Goal: Check status: Check status

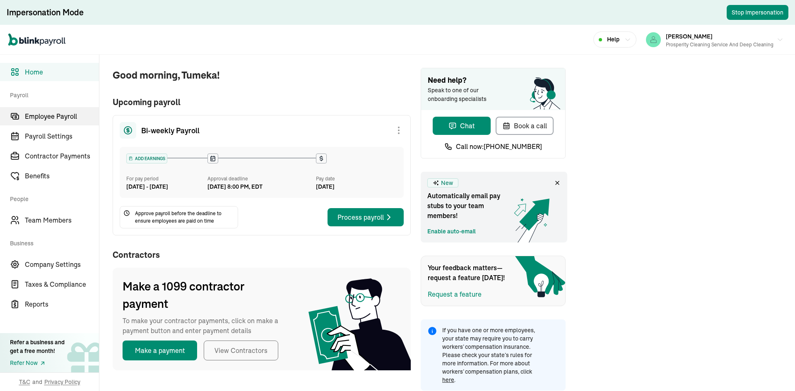
click at [69, 119] on span "Employee Payroll" at bounding box center [62, 116] width 74 height 10
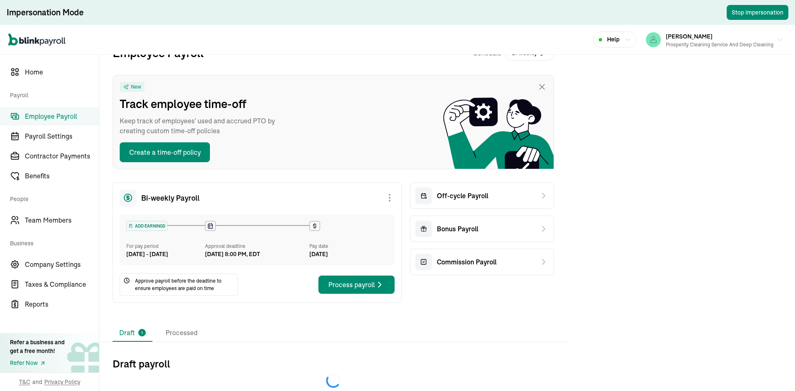
scroll to position [27, 0]
click at [181, 333] on li "Processed" at bounding box center [181, 333] width 45 height 17
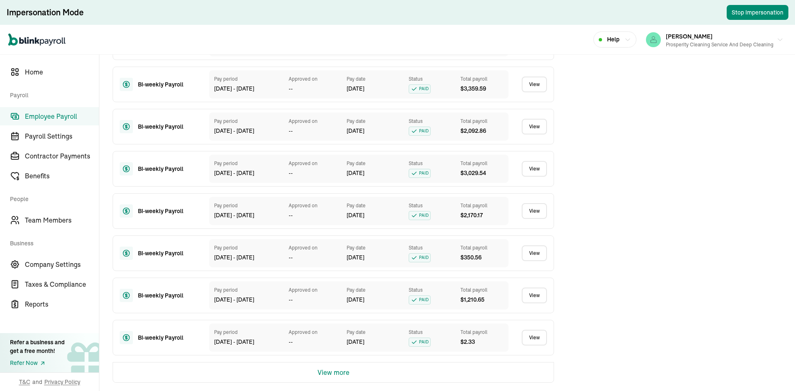
scroll to position [471, 0]
click at [344, 376] on button "View more" at bounding box center [334, 373] width 32 height 20
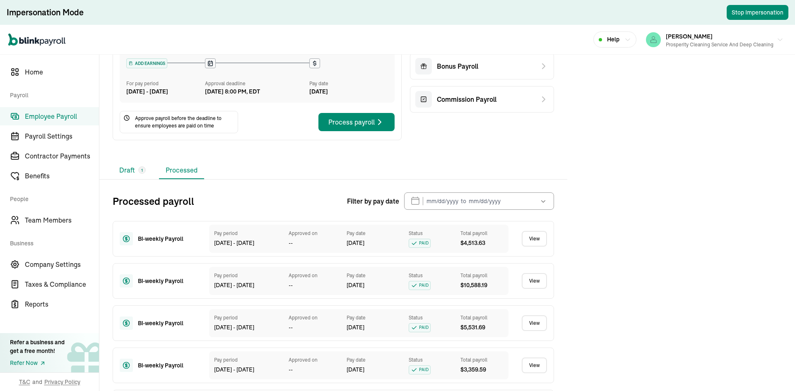
click at [141, 174] on span "1" at bounding box center [142, 170] width 2 height 6
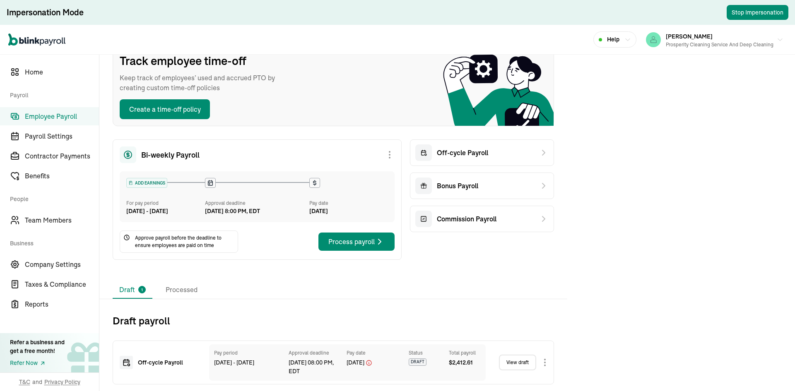
scroll to position [70, 0]
click at [175, 293] on li "Processed" at bounding box center [181, 290] width 45 height 17
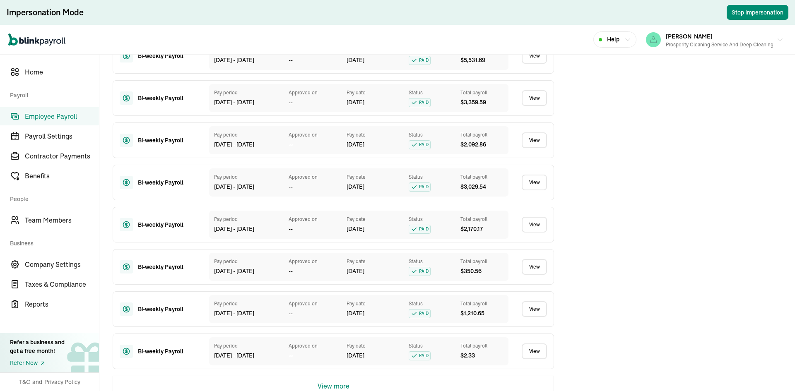
scroll to position [471, 0]
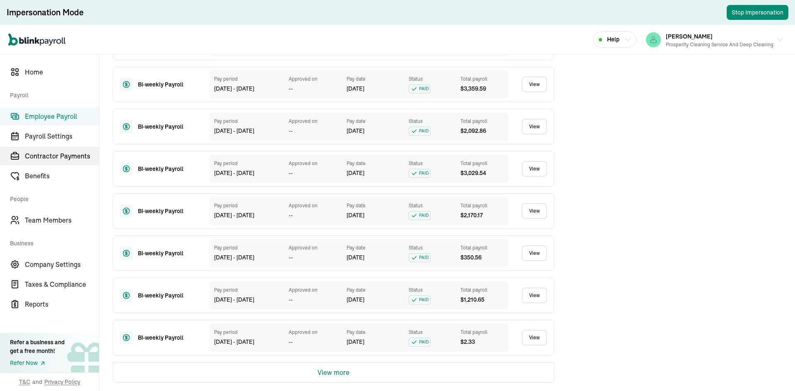
click at [64, 158] on span "Contractor Payments" at bounding box center [62, 156] width 74 height 10
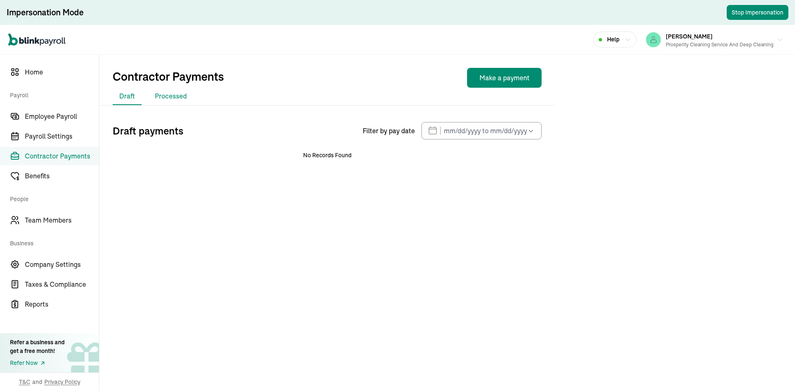
click at [180, 99] on li "Processed" at bounding box center [170, 96] width 45 height 17
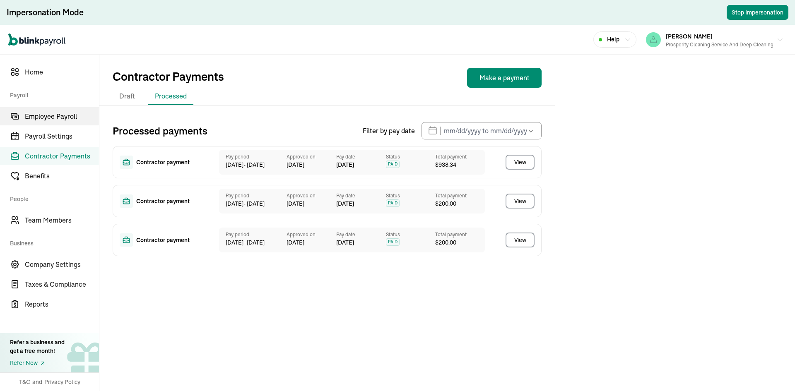
click at [73, 114] on span "Employee Payroll" at bounding box center [62, 116] width 74 height 10
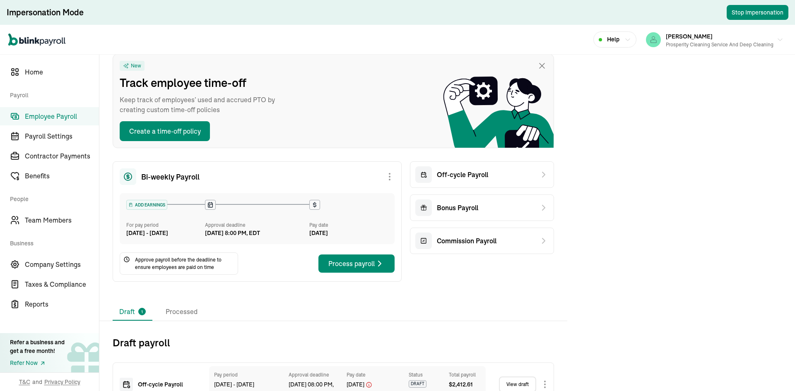
scroll to position [70, 0]
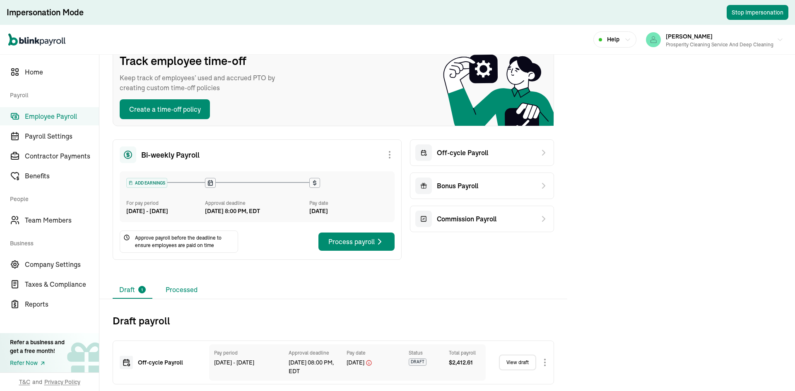
click at [193, 290] on li "Processed" at bounding box center [181, 290] width 45 height 17
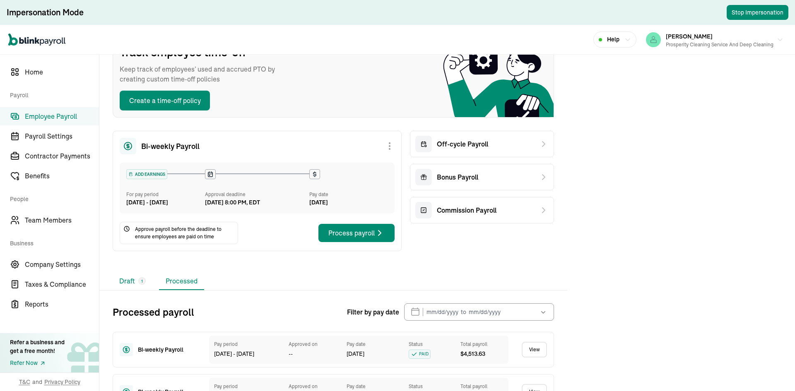
click at [141, 284] on span "1" at bounding box center [142, 281] width 2 height 6
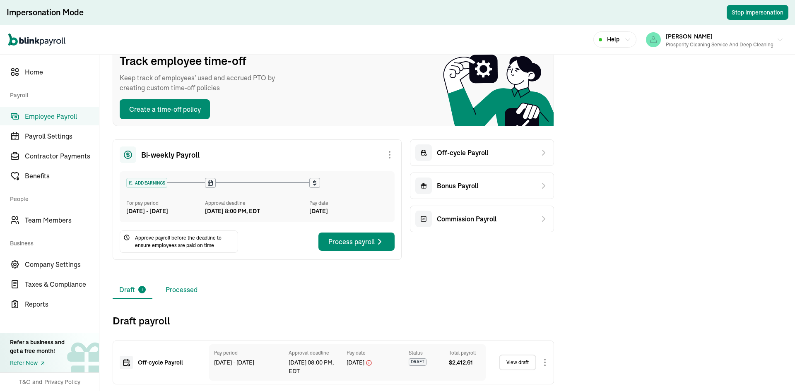
click at [178, 288] on li "Processed" at bounding box center [181, 290] width 45 height 17
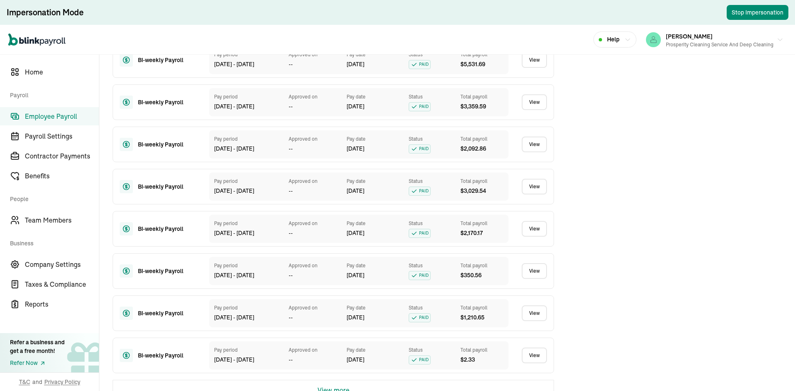
scroll to position [471, 0]
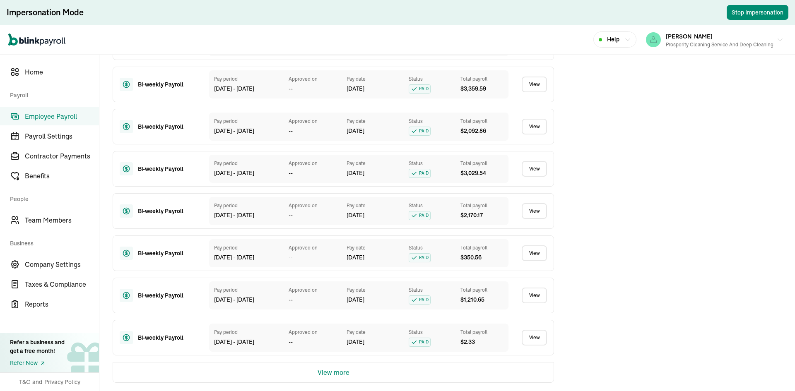
click at [332, 370] on button "View more" at bounding box center [334, 373] width 32 height 20
click at [350, 378] on div "View more" at bounding box center [333, 372] width 441 height 21
click at [345, 372] on button "View more" at bounding box center [334, 373] width 32 height 20
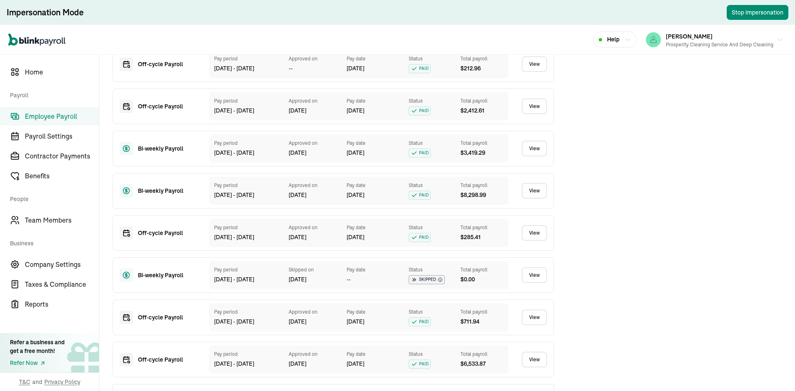
scroll to position [1316, 0]
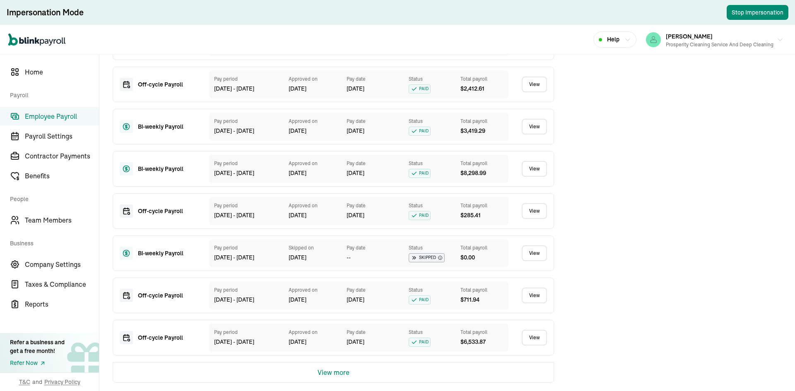
click at [345, 376] on button "View more" at bounding box center [334, 373] width 32 height 20
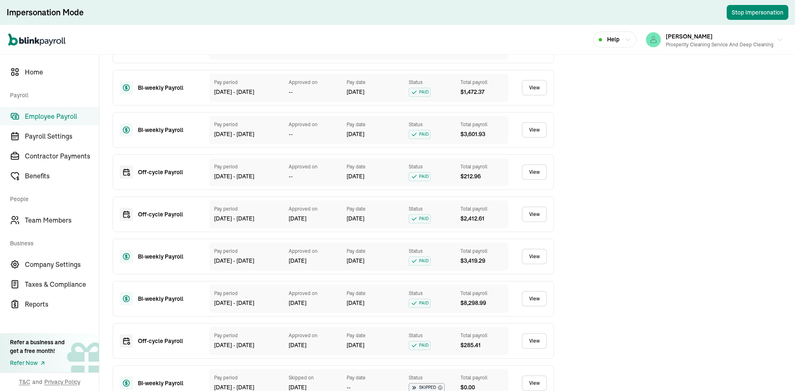
scroll to position [1265, 0]
